Goal: Transaction & Acquisition: Download file/media

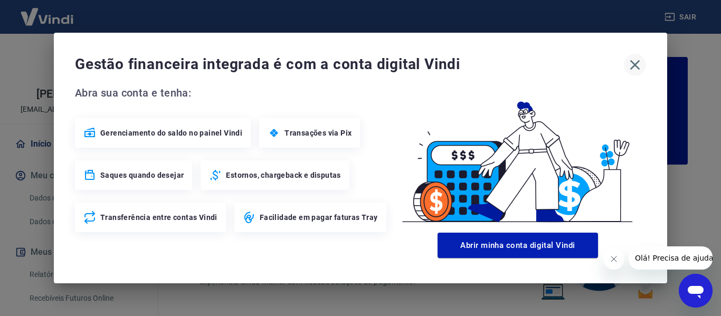
click at [634, 60] on icon "button" at bounding box center [635, 64] width 17 height 17
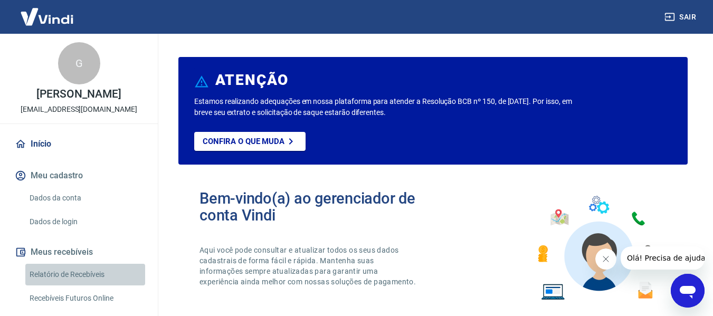
click at [87, 281] on link "Relatório de Recebíveis" at bounding box center [85, 275] width 120 height 22
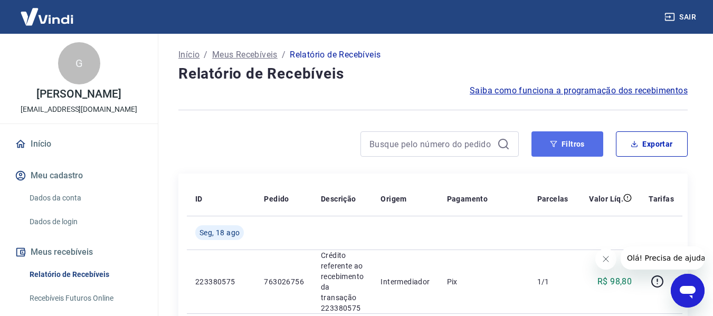
click at [580, 144] on button "Filtros" at bounding box center [568, 143] width 72 height 25
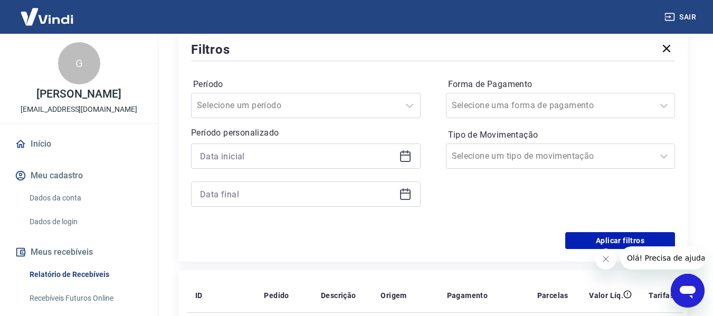
scroll to position [158, 0]
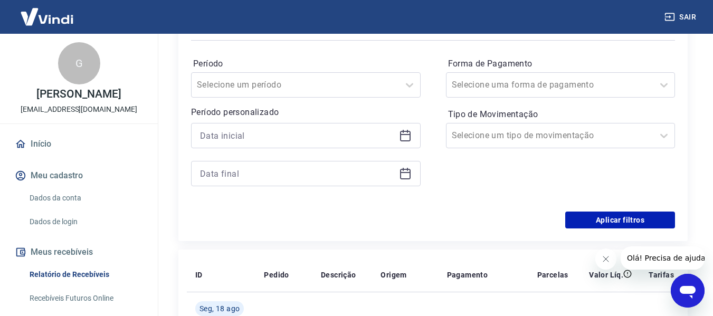
click at [405, 138] on icon at bounding box center [405, 135] width 13 height 13
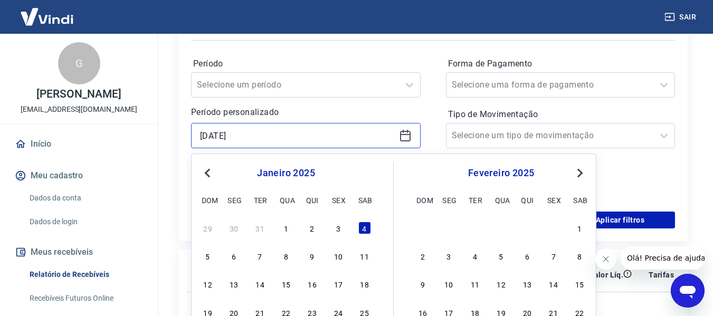
type input "[DATE]"
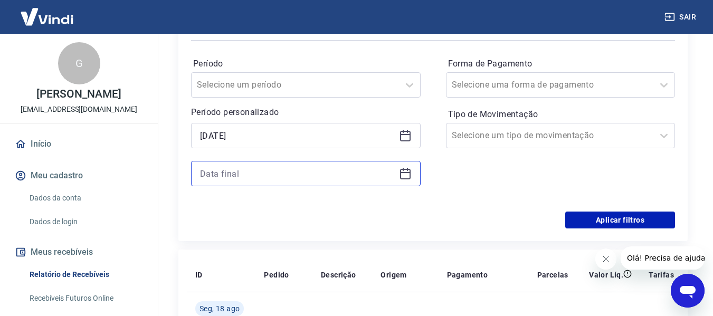
click at [245, 180] on input at bounding box center [297, 174] width 195 height 16
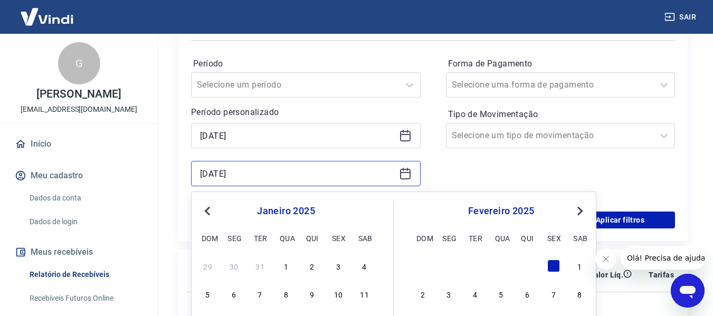
type input "[DATE]"
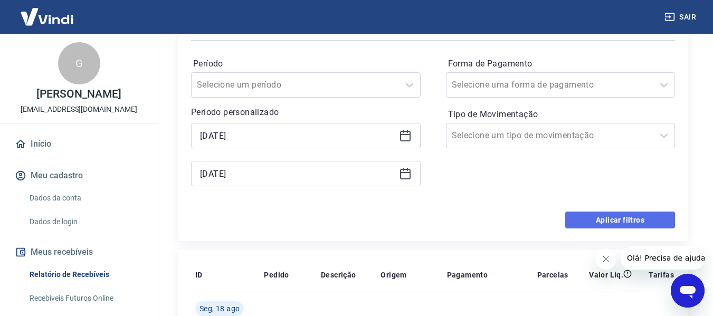
click at [605, 222] on button "Aplicar filtros" at bounding box center [621, 220] width 110 height 17
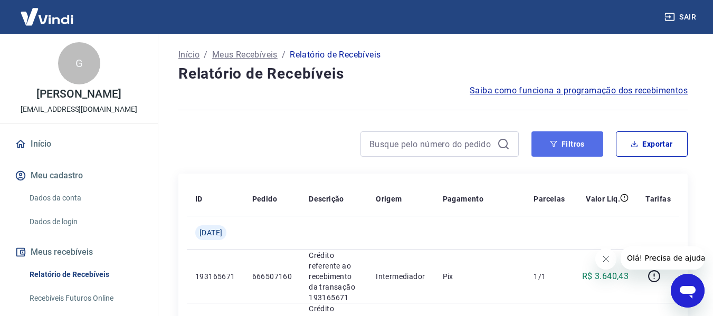
click at [579, 142] on button "Filtros" at bounding box center [568, 143] width 72 height 25
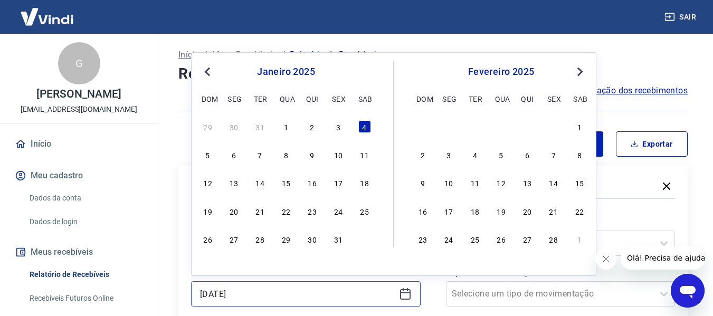
click at [206, 295] on input "[DATE]" at bounding box center [297, 294] width 195 height 16
click at [286, 130] on div "1" at bounding box center [286, 126] width 13 height 13
type input "[DATE]"
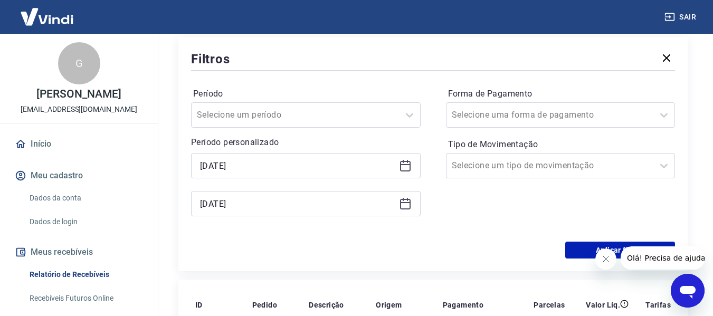
scroll to position [158, 0]
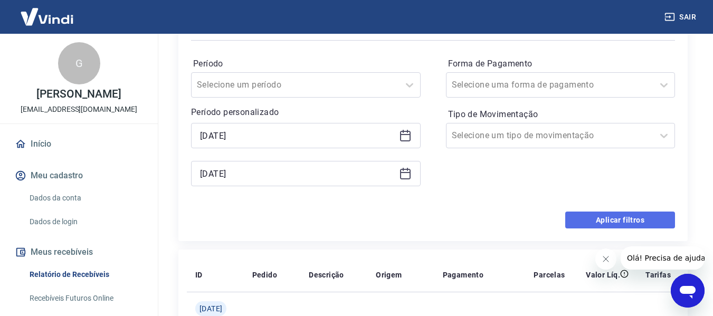
click at [615, 220] on button "Aplicar filtros" at bounding box center [621, 220] width 110 height 17
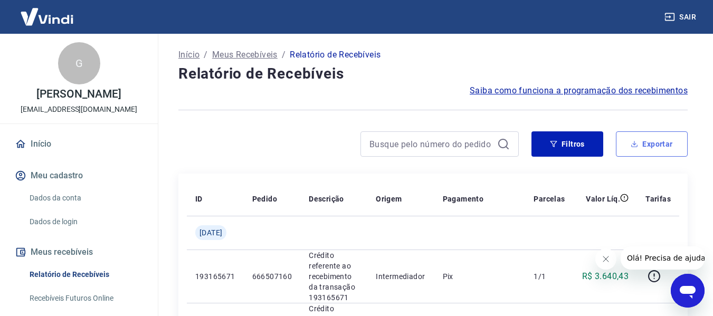
click at [672, 143] on button "Exportar" at bounding box center [652, 143] width 72 height 25
type input "[DATE]"
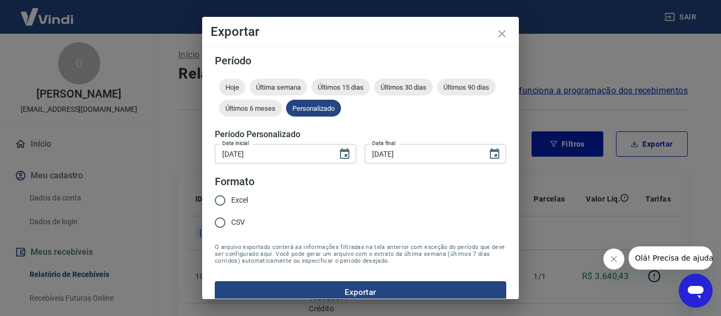
click at [237, 201] on span "Excel" at bounding box center [239, 200] width 17 height 11
click at [231, 201] on input "Excel" at bounding box center [220, 201] width 22 height 22
radio input "true"
click at [423, 286] on button "Exportar" at bounding box center [360, 292] width 291 height 22
